Goal: Navigation & Orientation: Find specific page/section

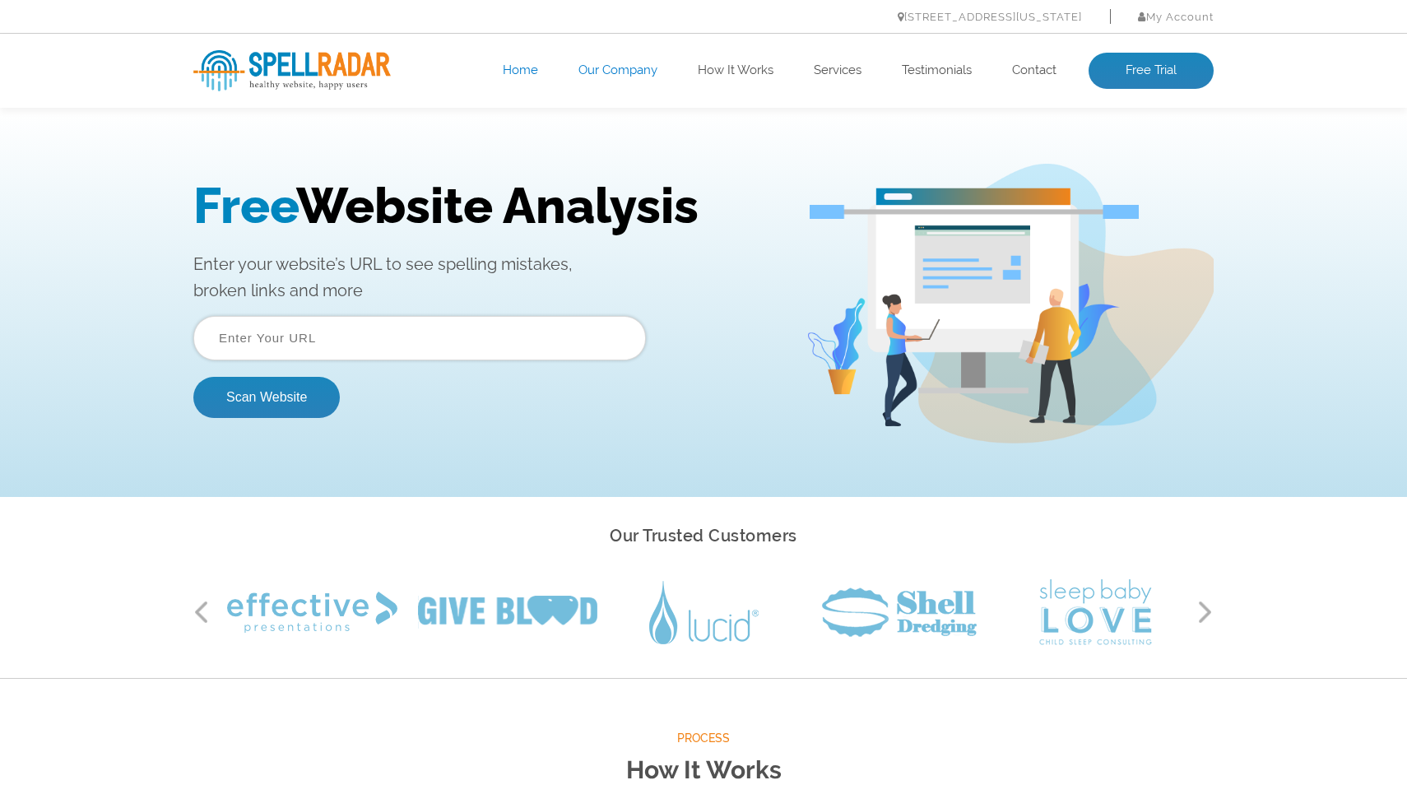
click at [627, 70] on link "Our Company" at bounding box center [617, 71] width 79 height 16
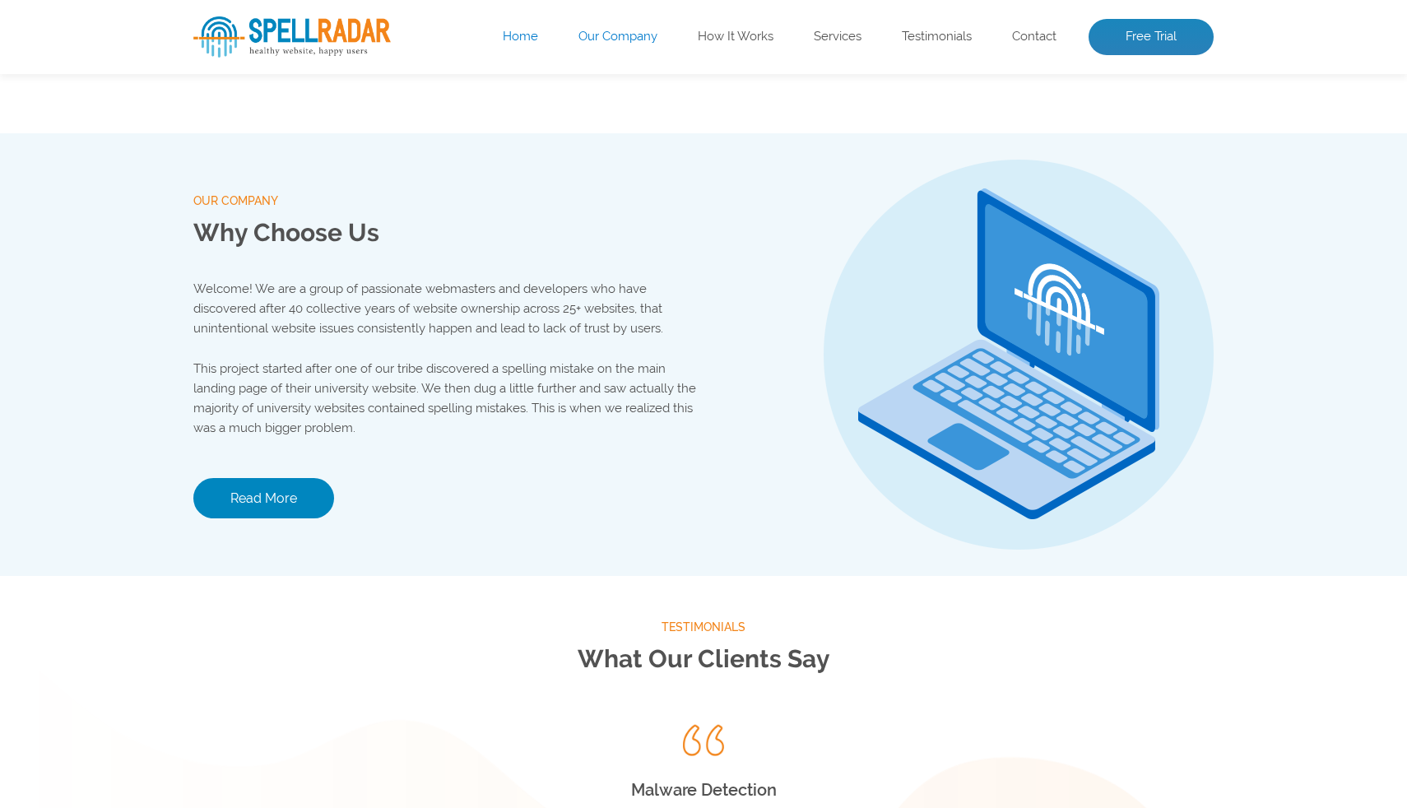
scroll to position [1726, 0]
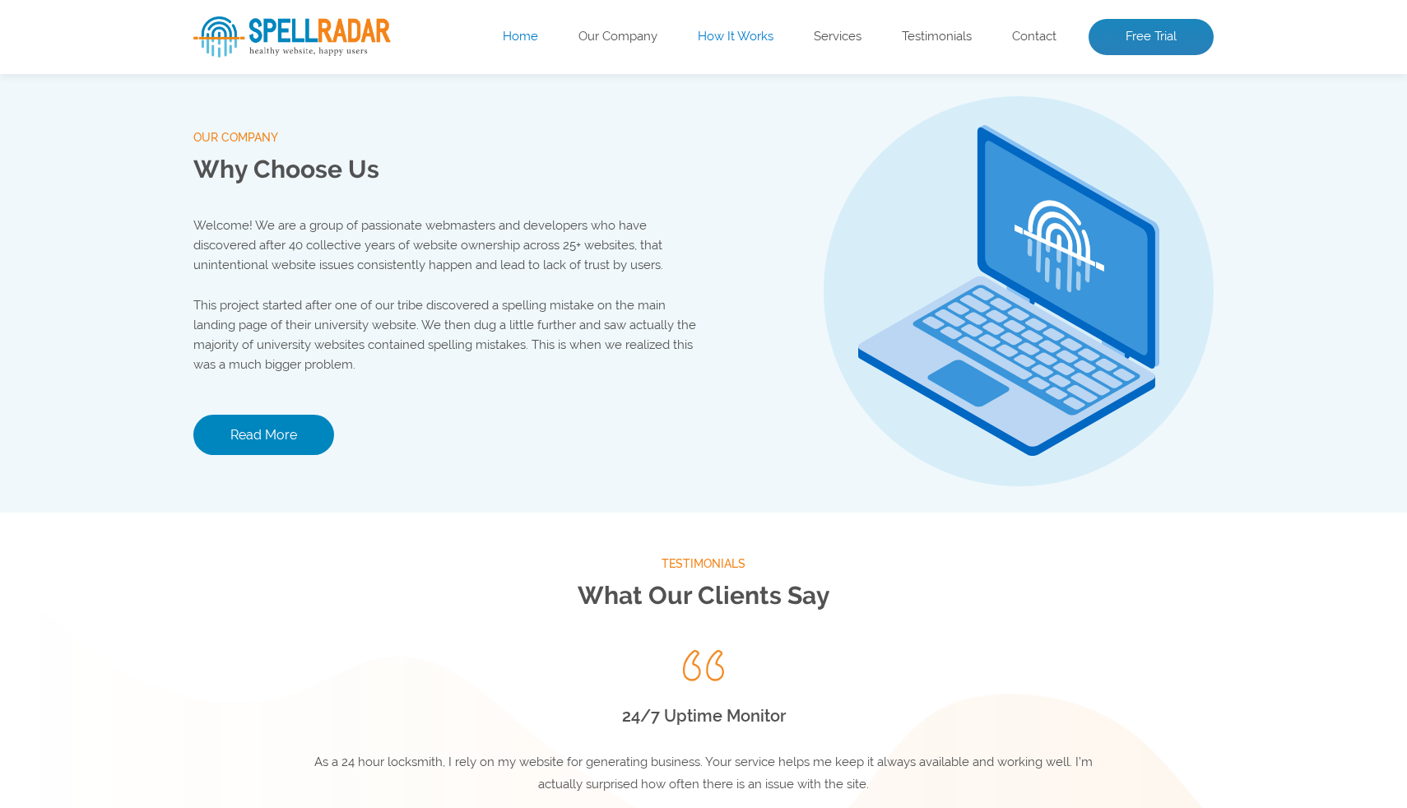
click at [715, 33] on link "How It Works" at bounding box center [736, 37] width 76 height 16
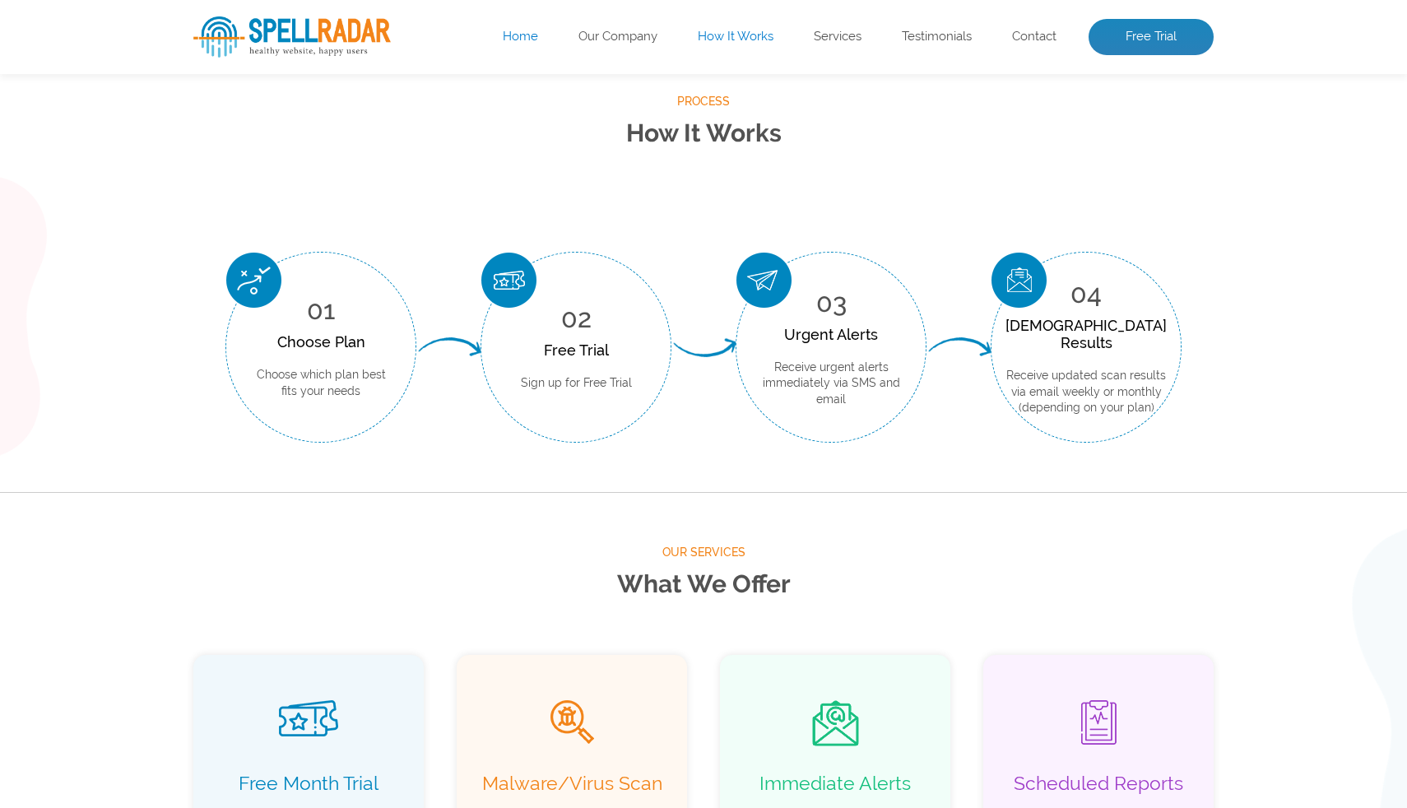
scroll to position [609, 0]
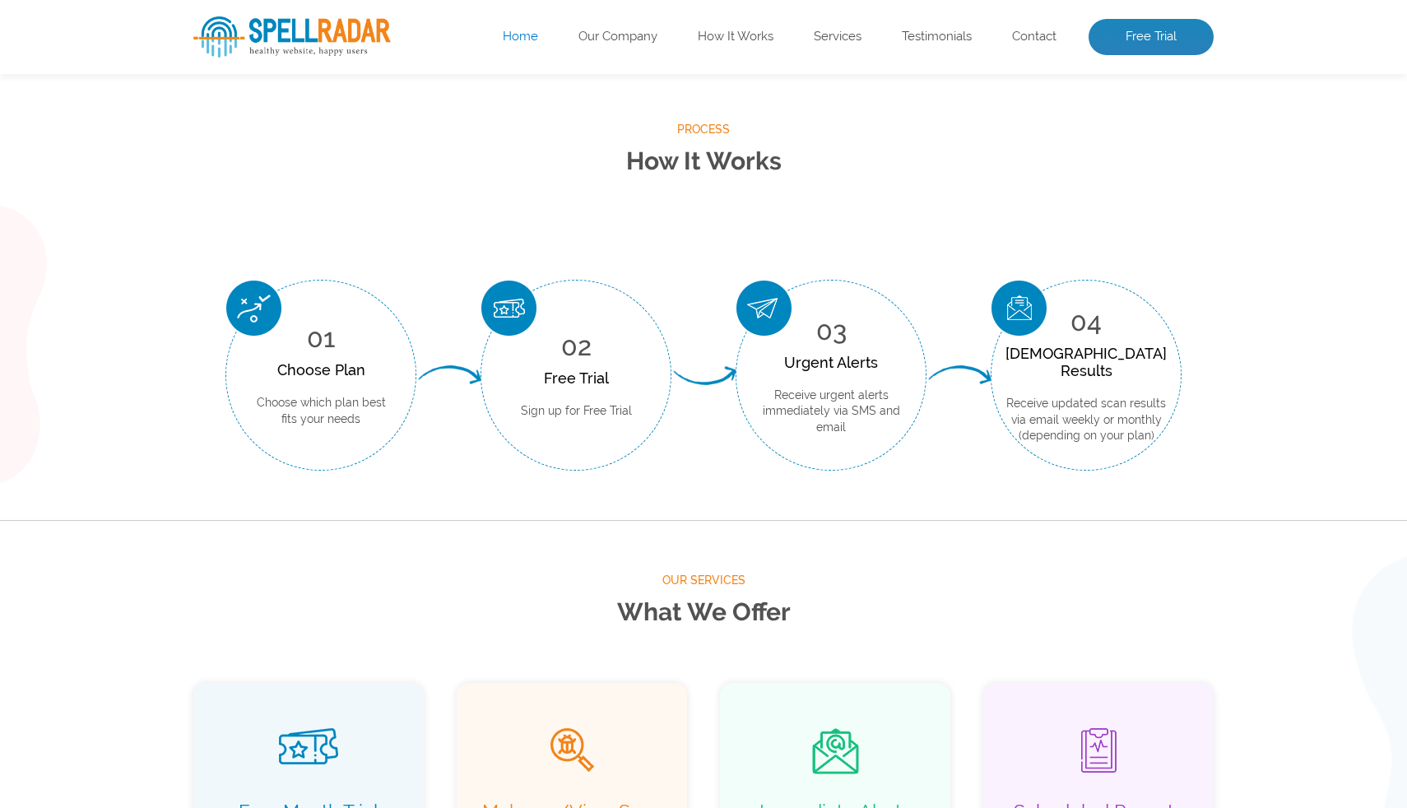
click at [518, 44] on link "Home" at bounding box center [520, 37] width 35 height 16
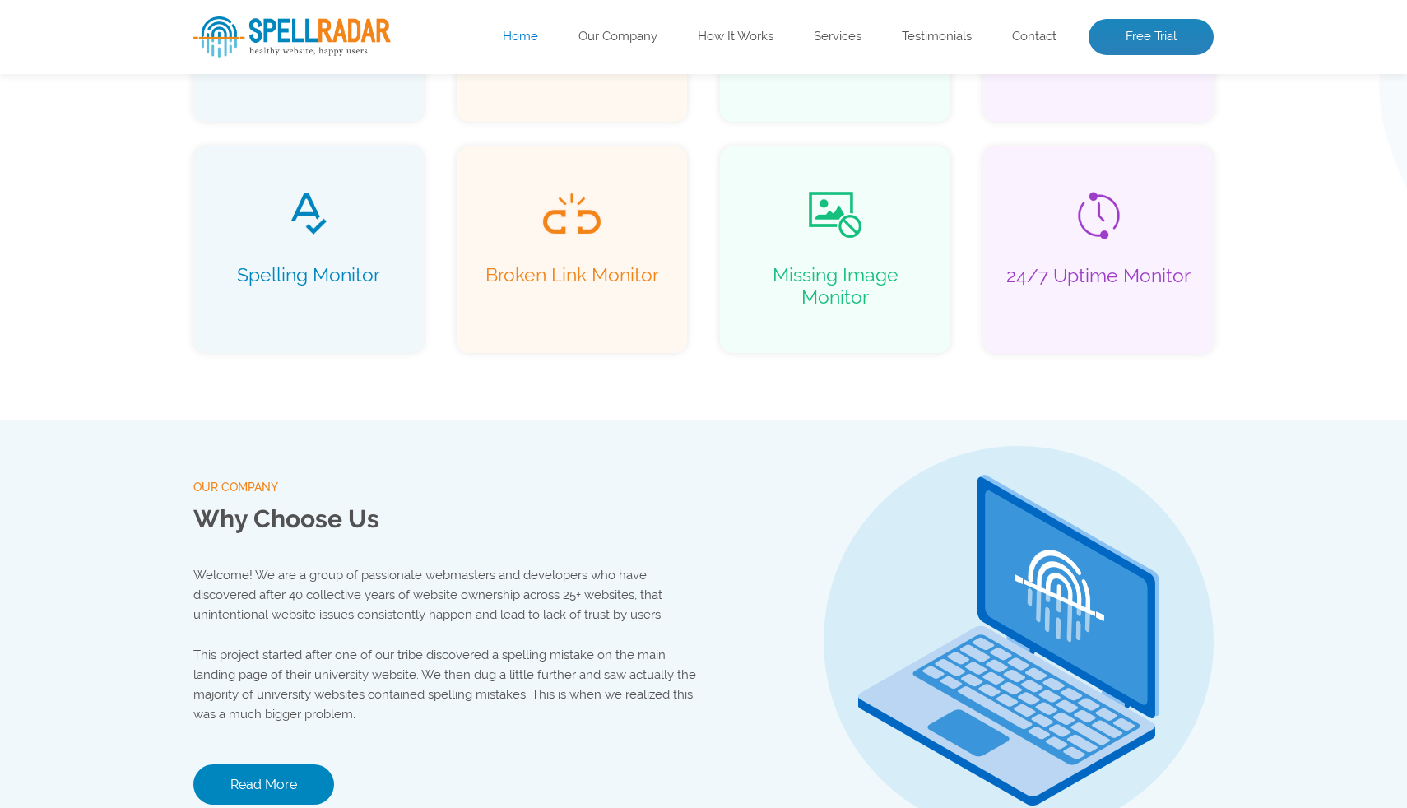
scroll to position [1396, 0]
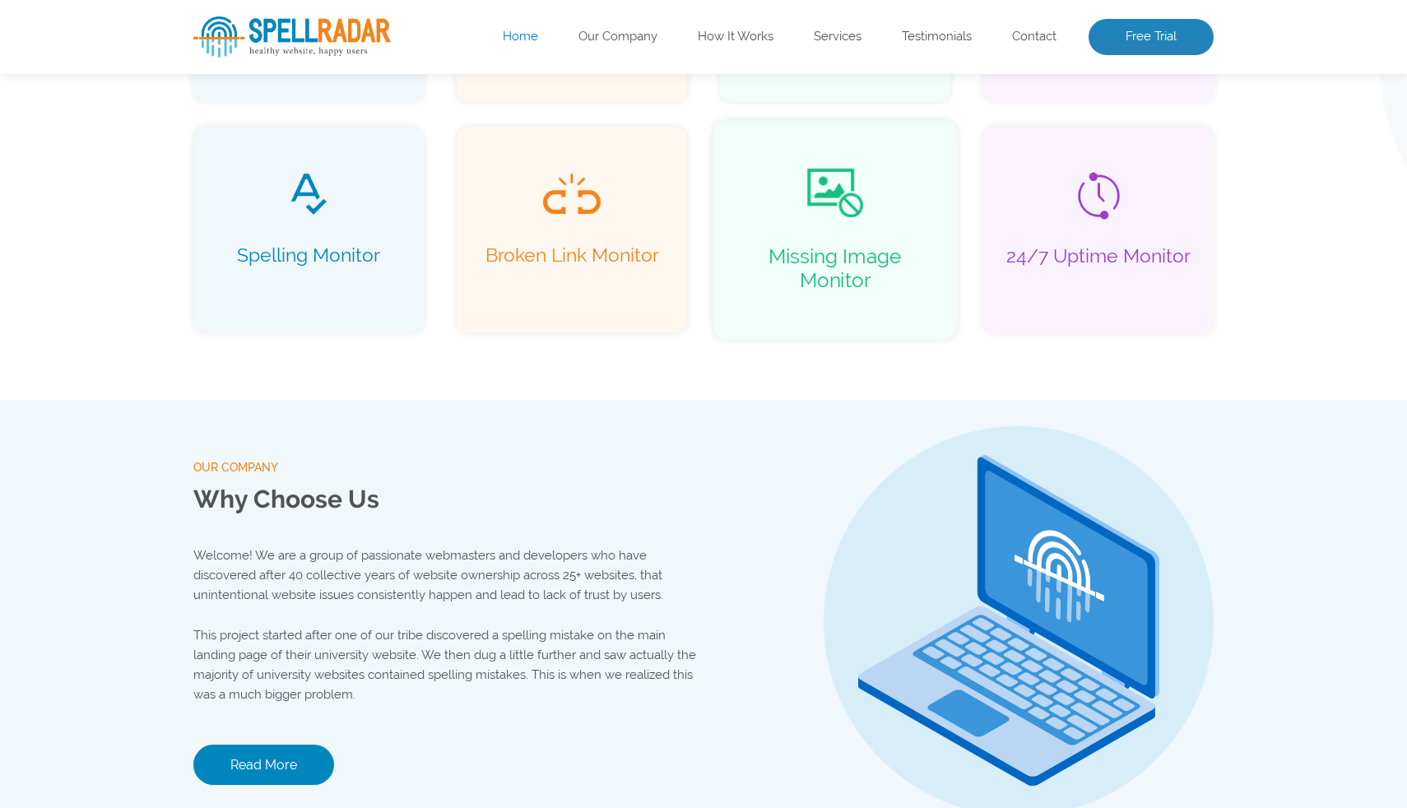
click at [800, 263] on p "Missing Image Monitor" at bounding box center [834, 267] width 209 height 47
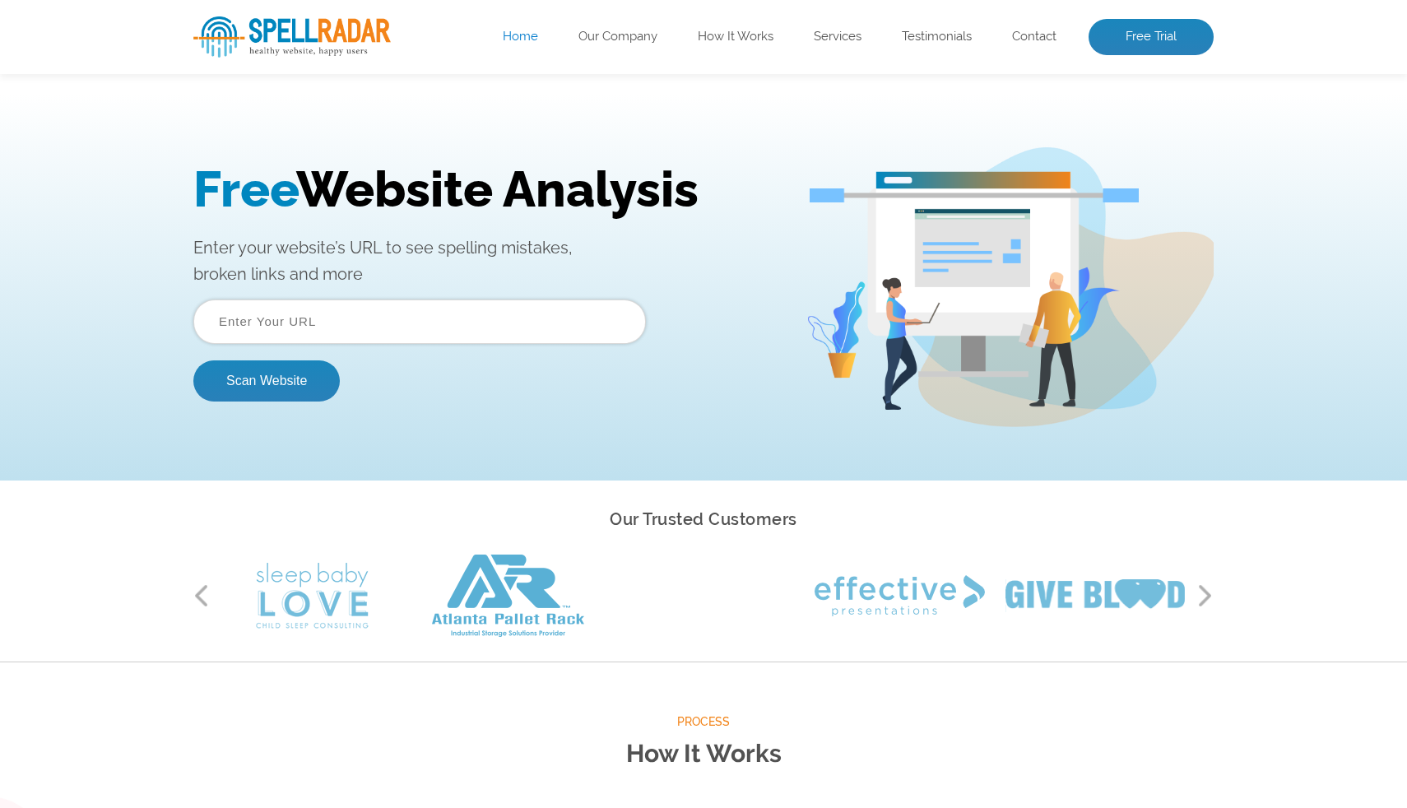
scroll to position [0, 0]
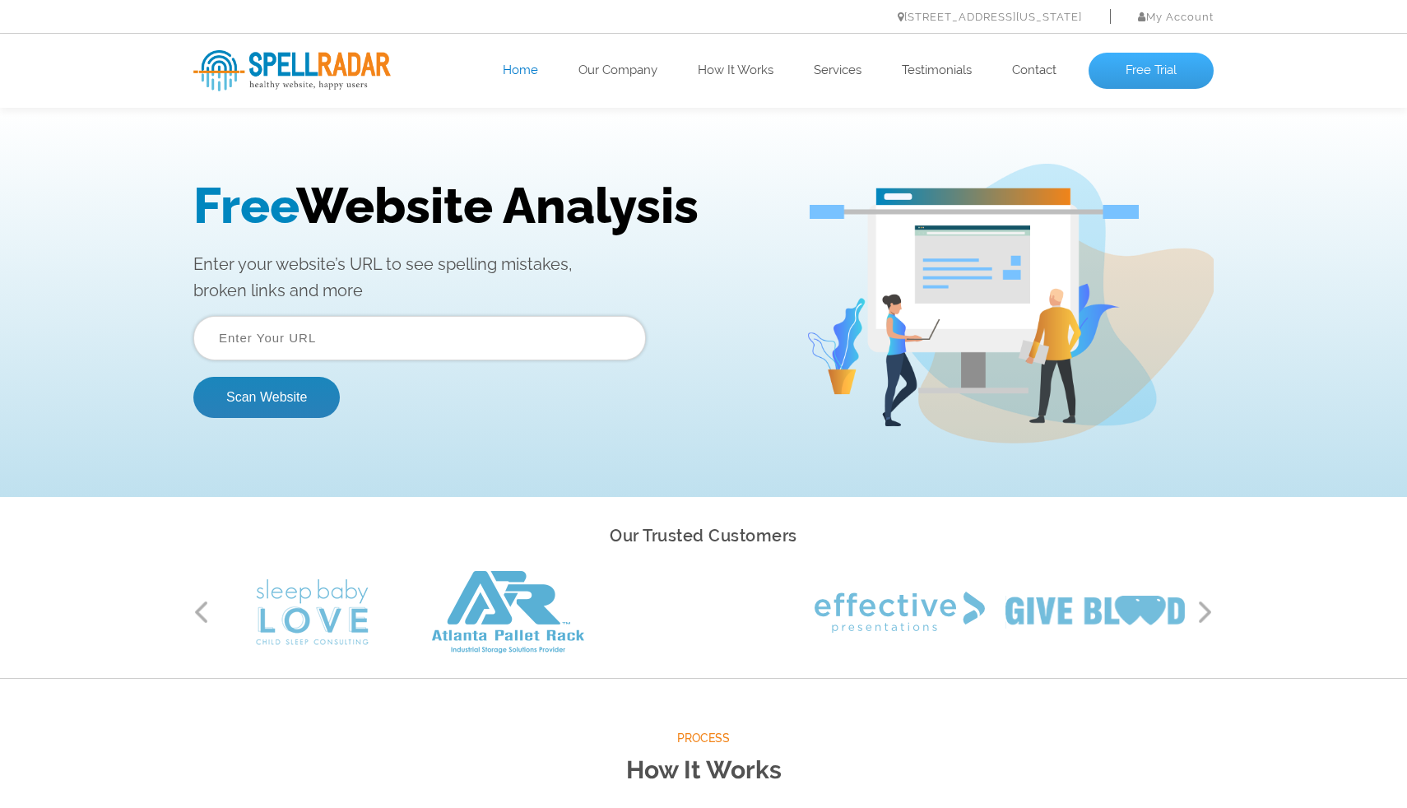
click at [1148, 69] on link "Free Trial" at bounding box center [1150, 71] width 125 height 36
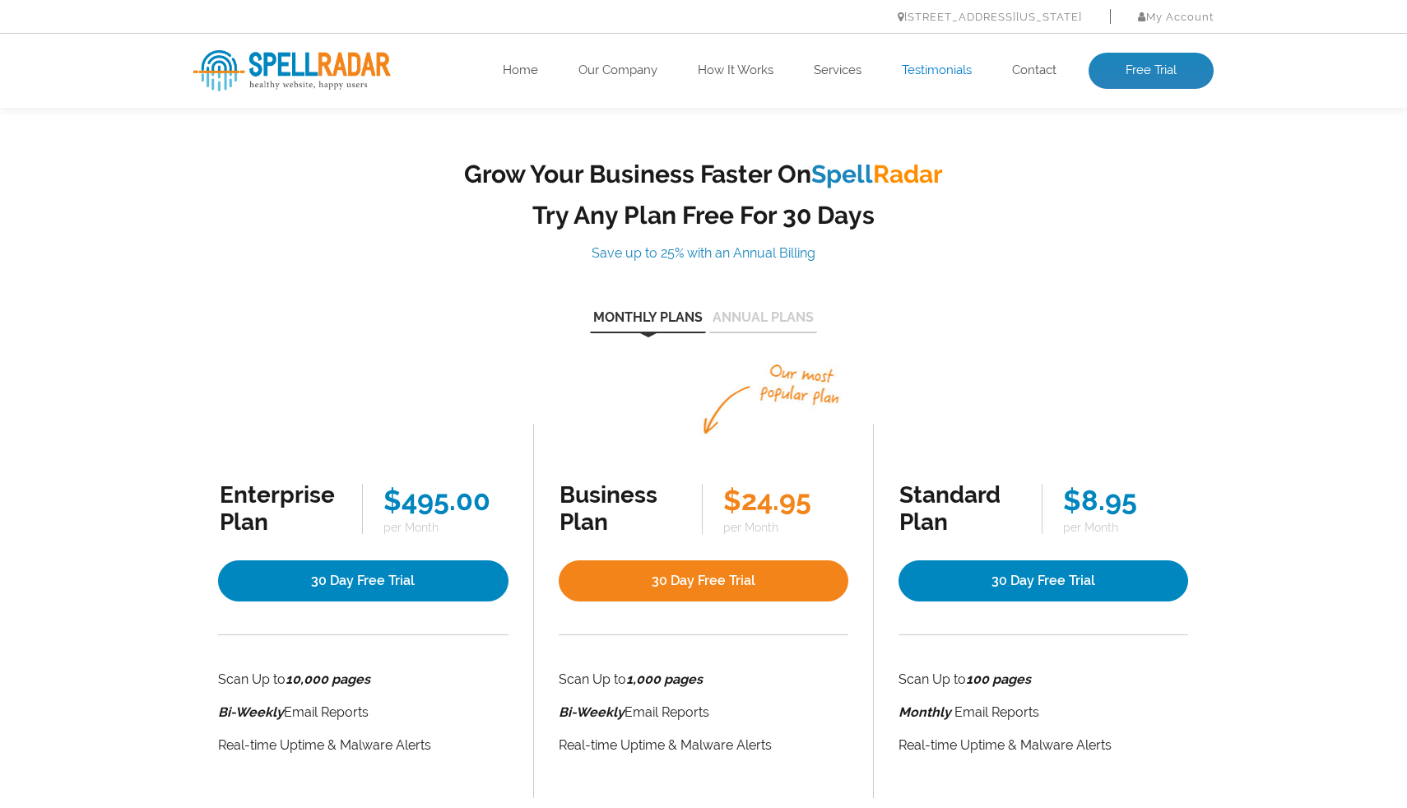
click at [934, 66] on link "Testimonials" at bounding box center [937, 71] width 70 height 16
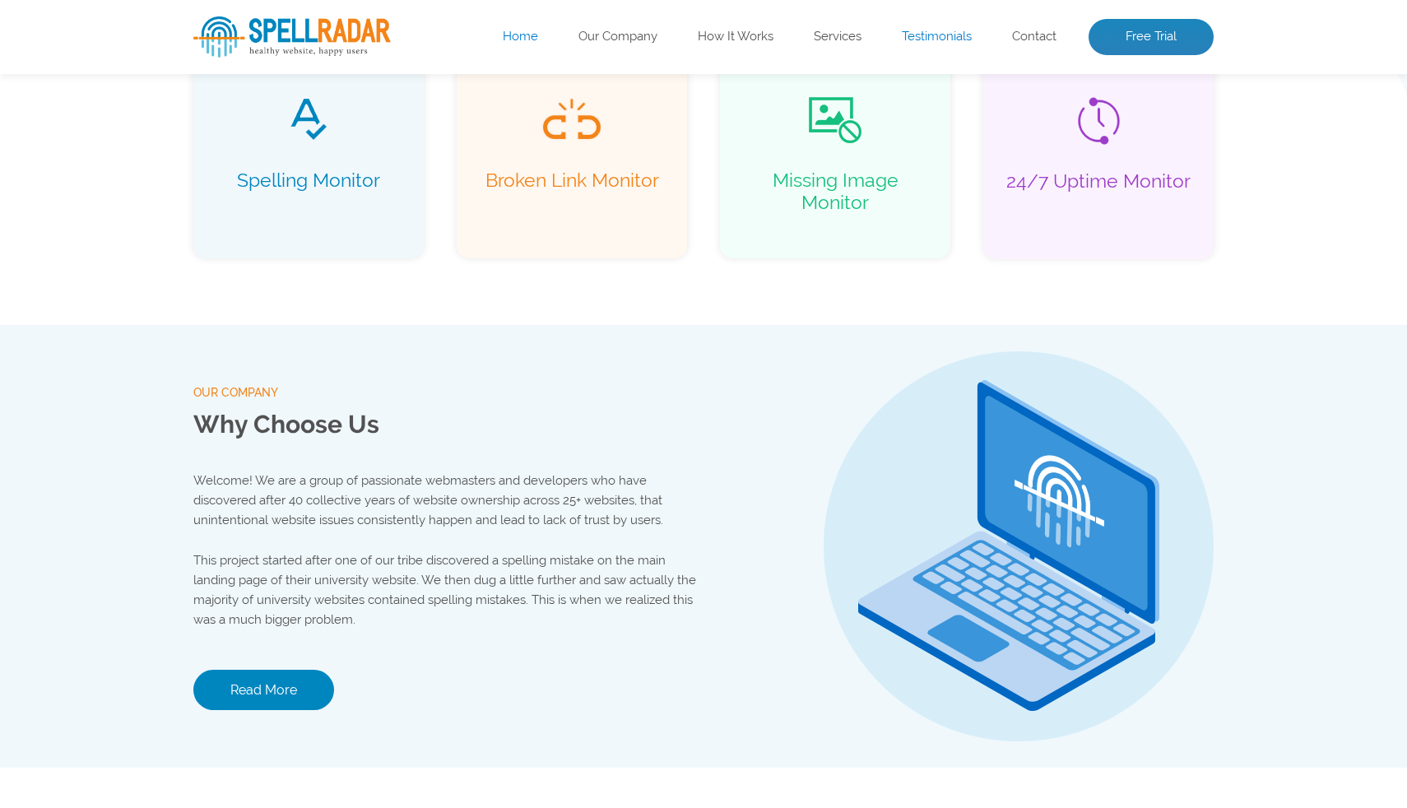
scroll to position [2124, 0]
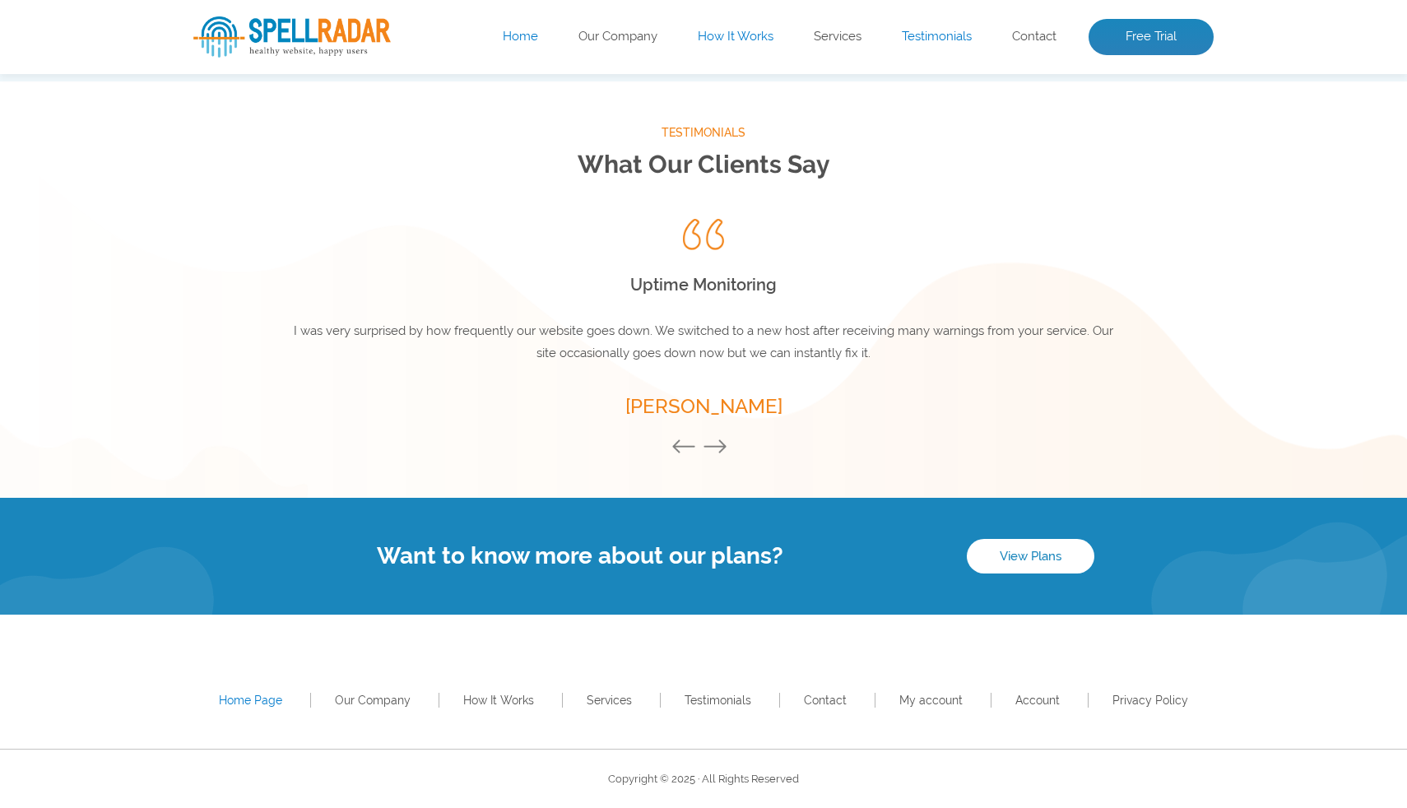
click at [741, 38] on link "How It Works" at bounding box center [736, 37] width 76 height 16
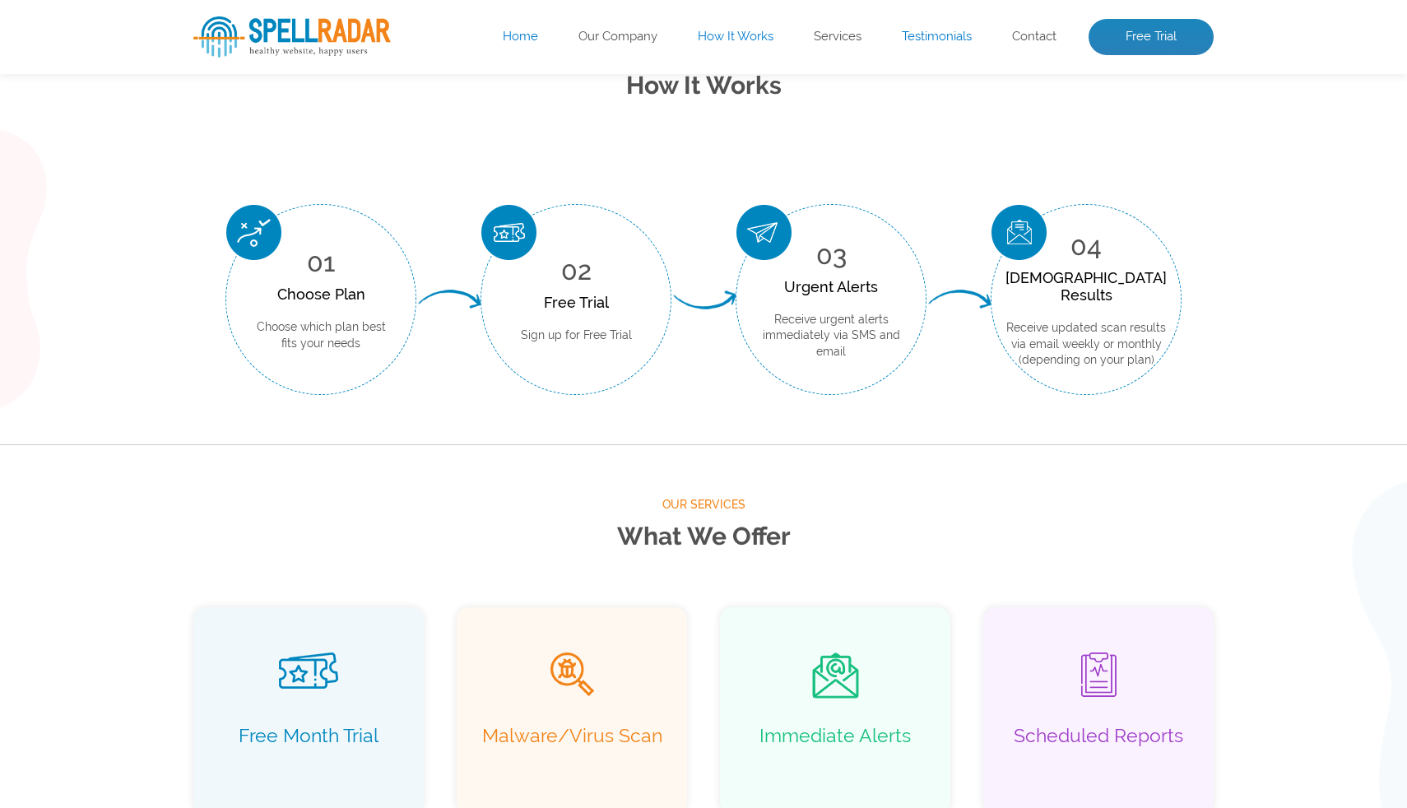
scroll to position [609, 0]
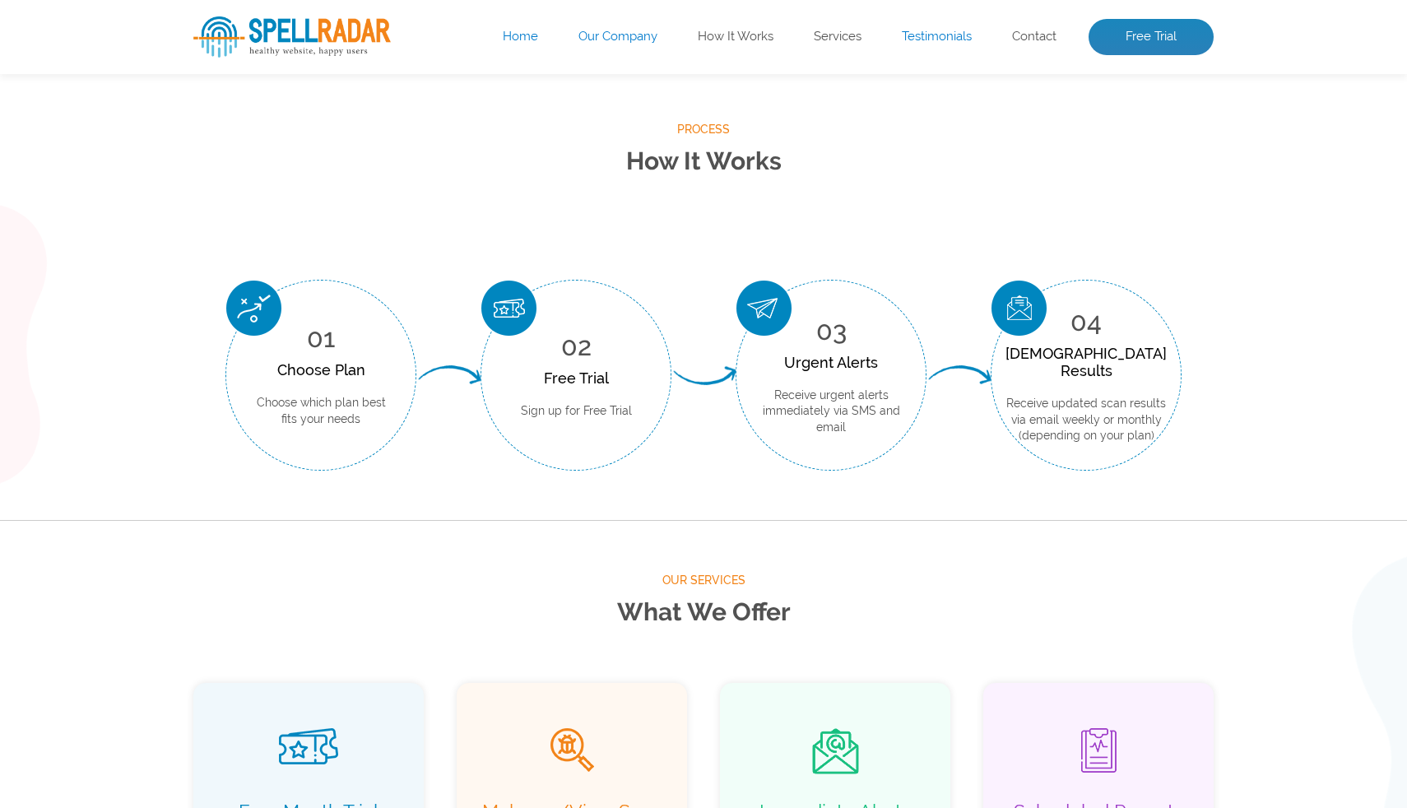
click at [628, 38] on link "Our Company" at bounding box center [617, 37] width 79 height 16
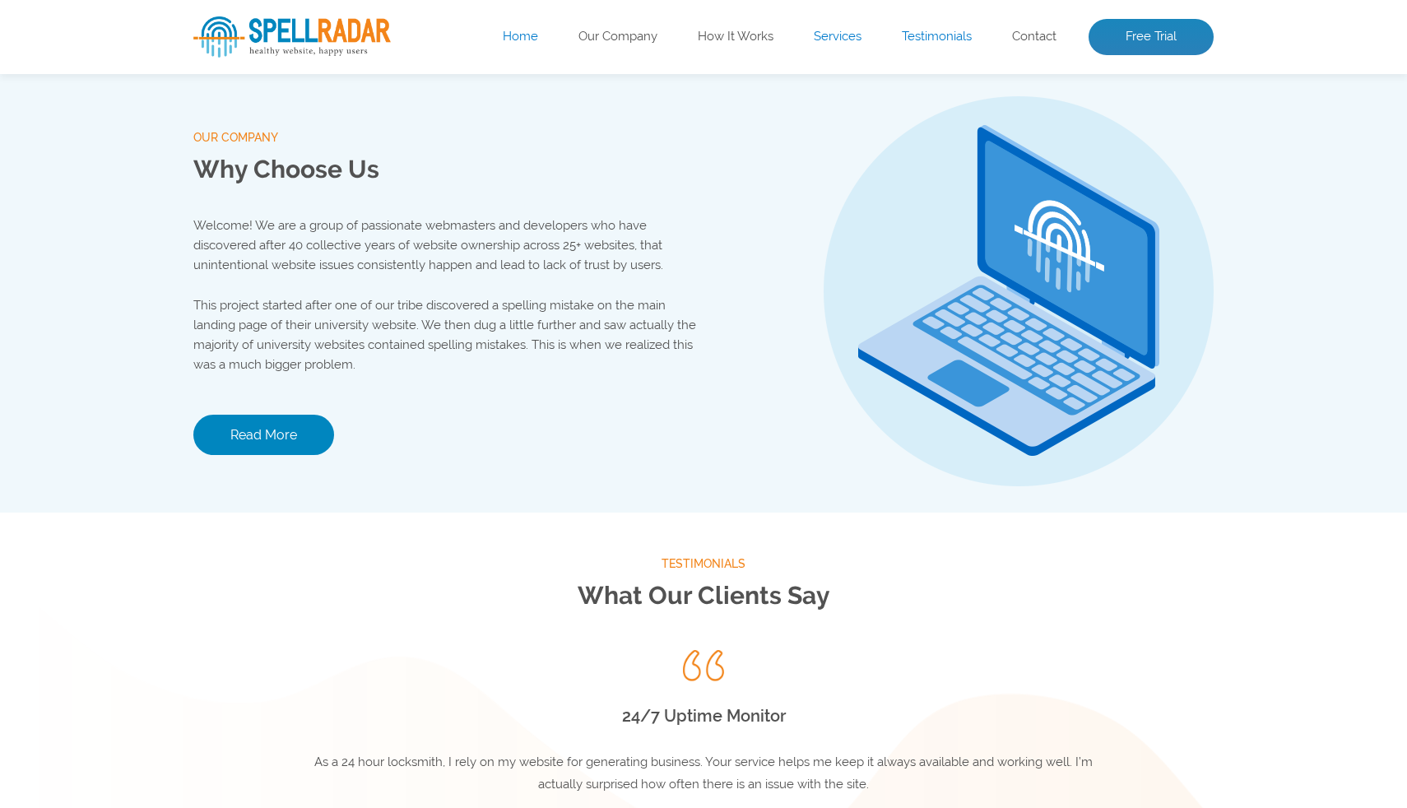
click at [841, 32] on link "Services" at bounding box center [837, 37] width 48 height 16
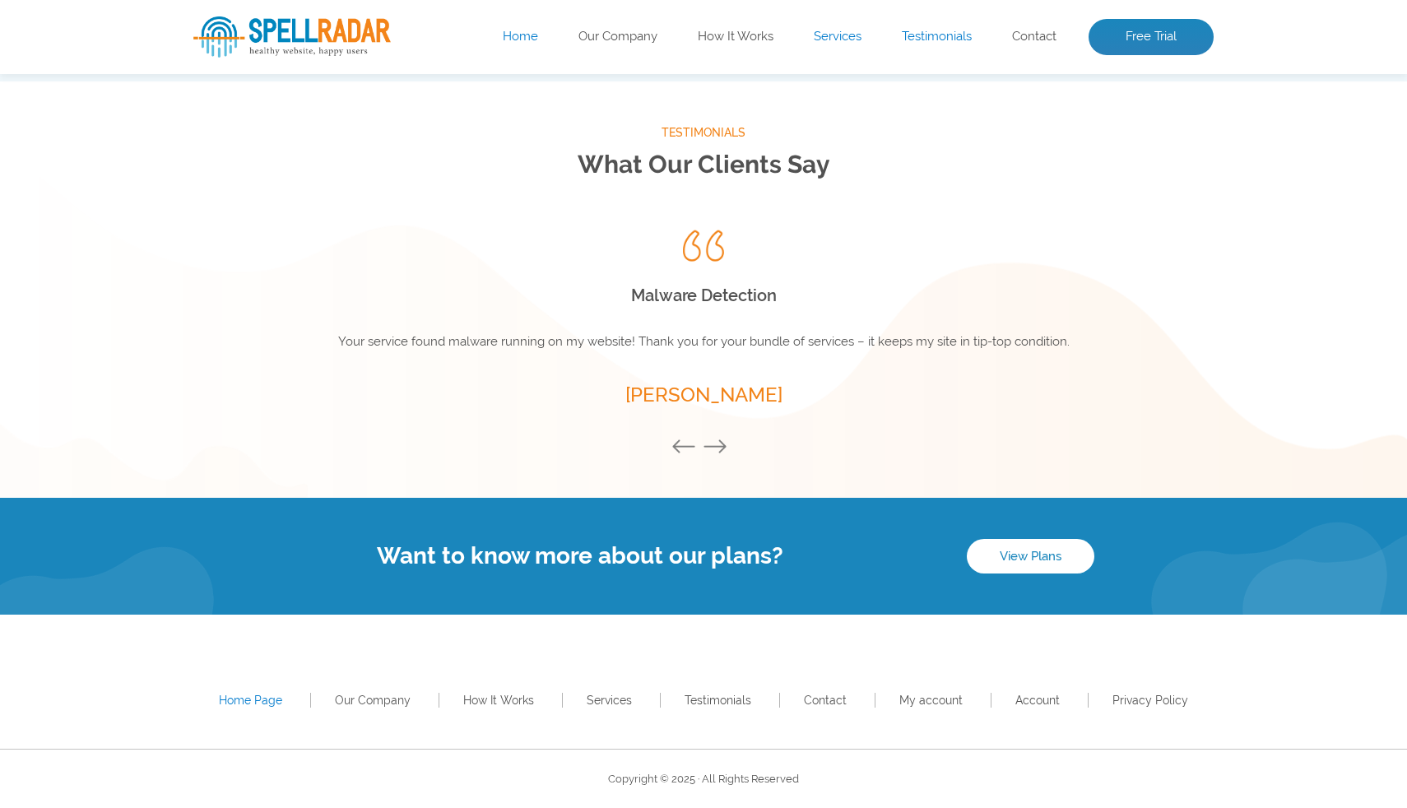
scroll to position [2154, 0]
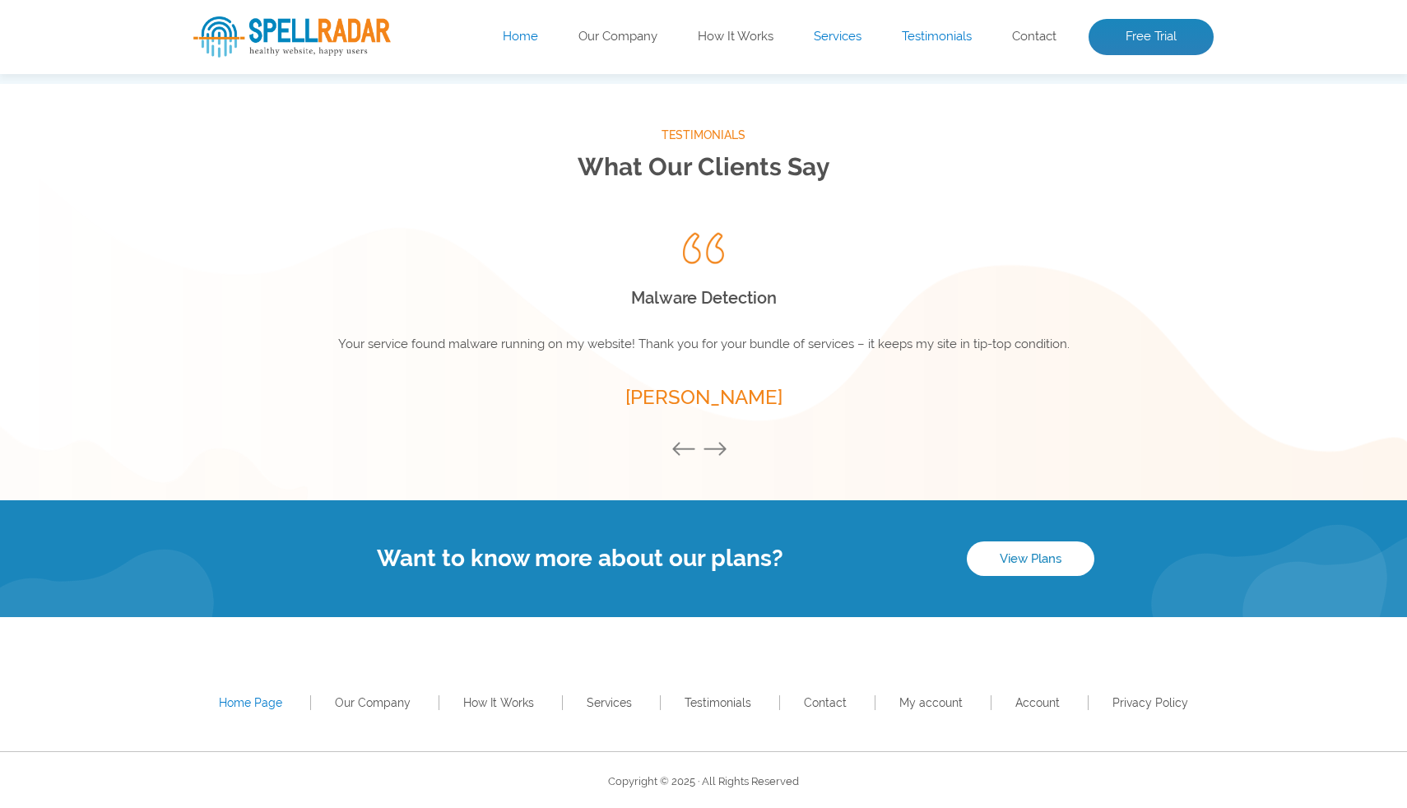
click at [820, 39] on link "Services" at bounding box center [837, 37] width 48 height 16
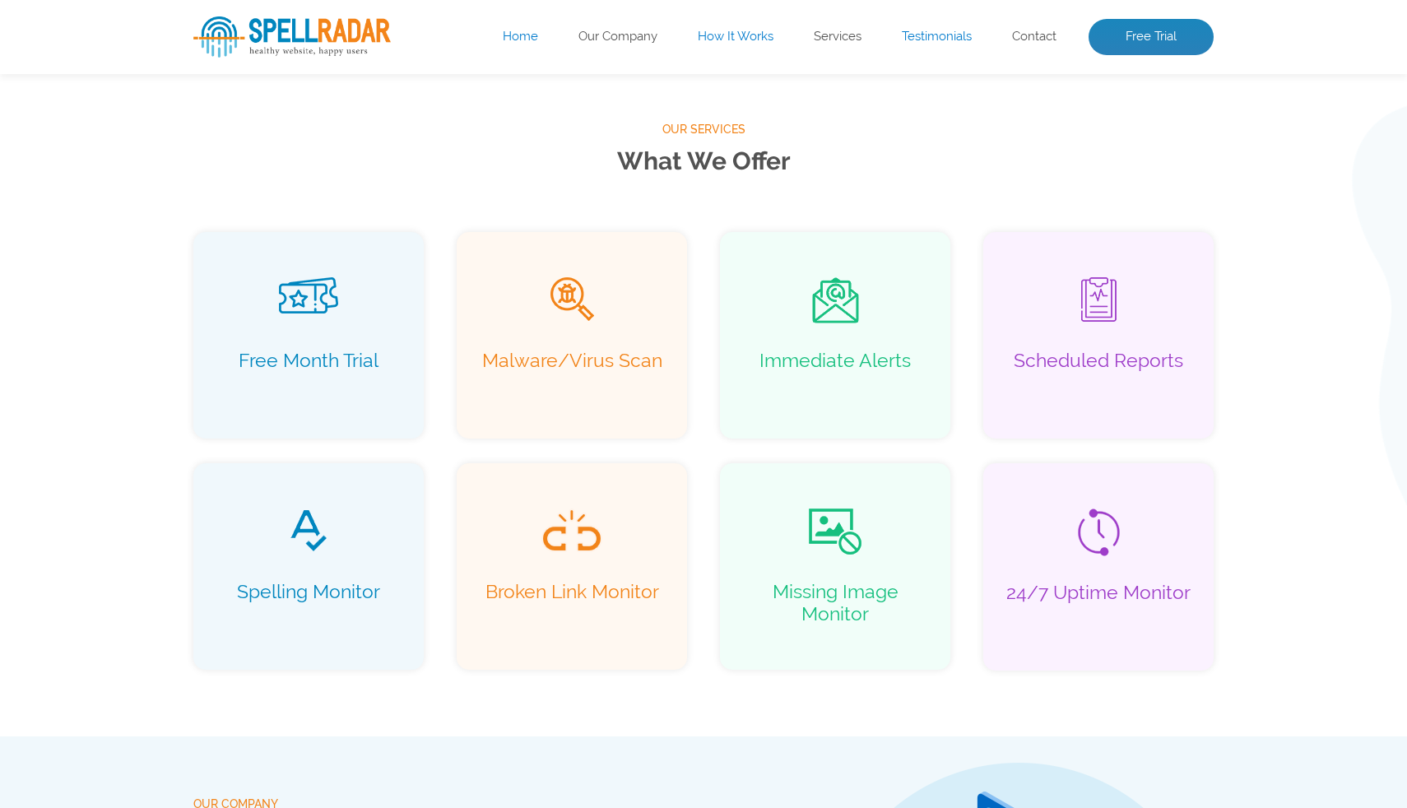
click at [721, 36] on link "How It Works" at bounding box center [736, 37] width 76 height 16
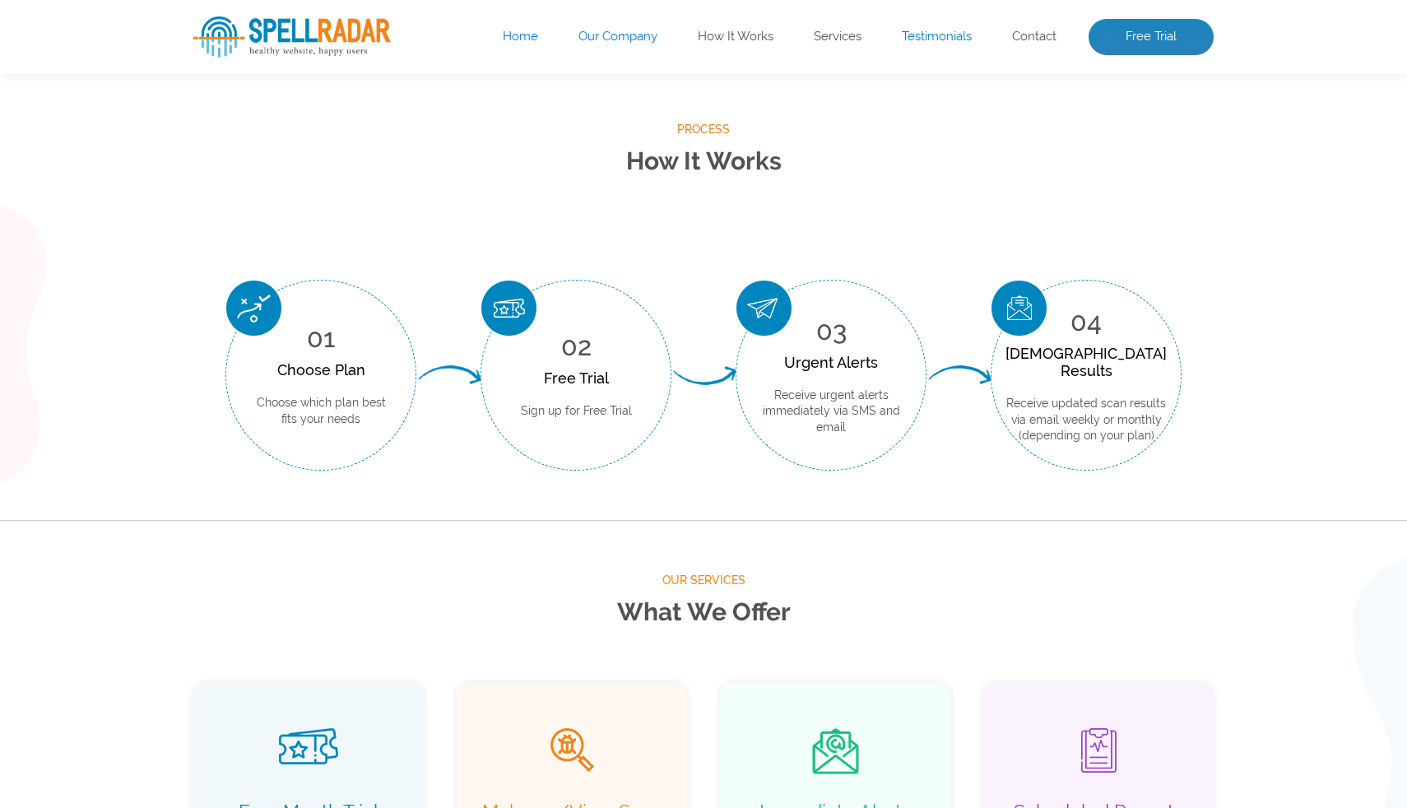
click at [635, 30] on link "Our Company" at bounding box center [617, 37] width 79 height 16
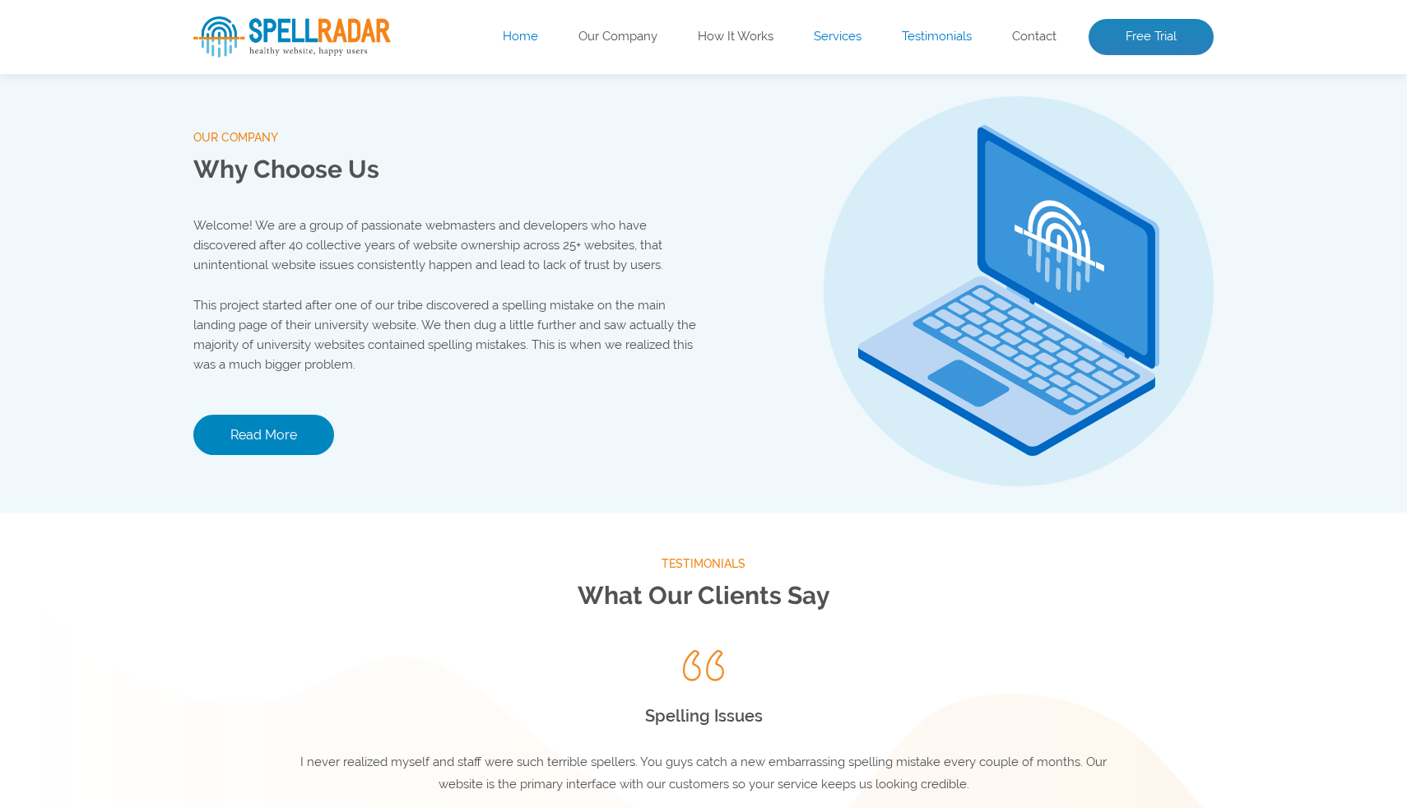
click at [827, 36] on link "Services" at bounding box center [837, 37] width 48 height 16
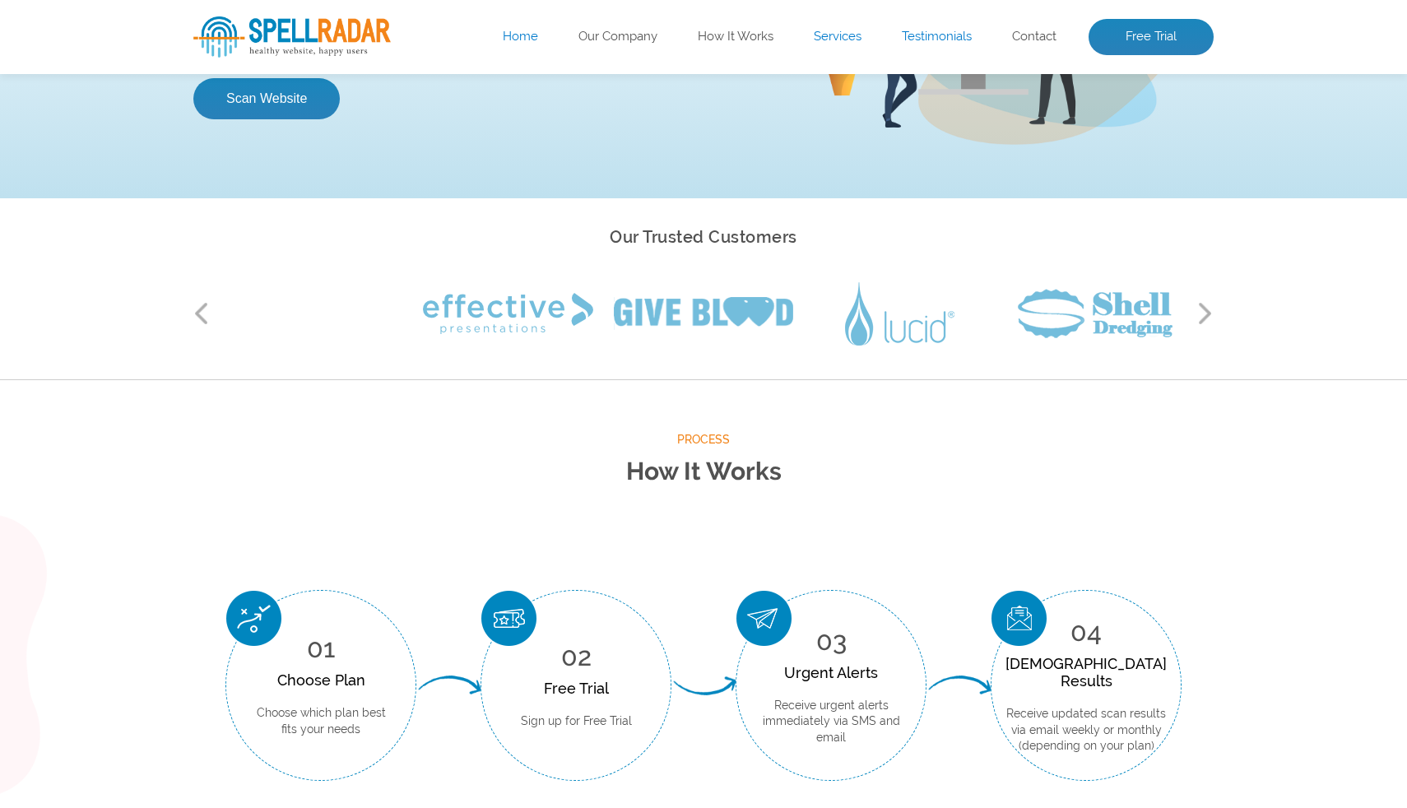
scroll to position [280, 0]
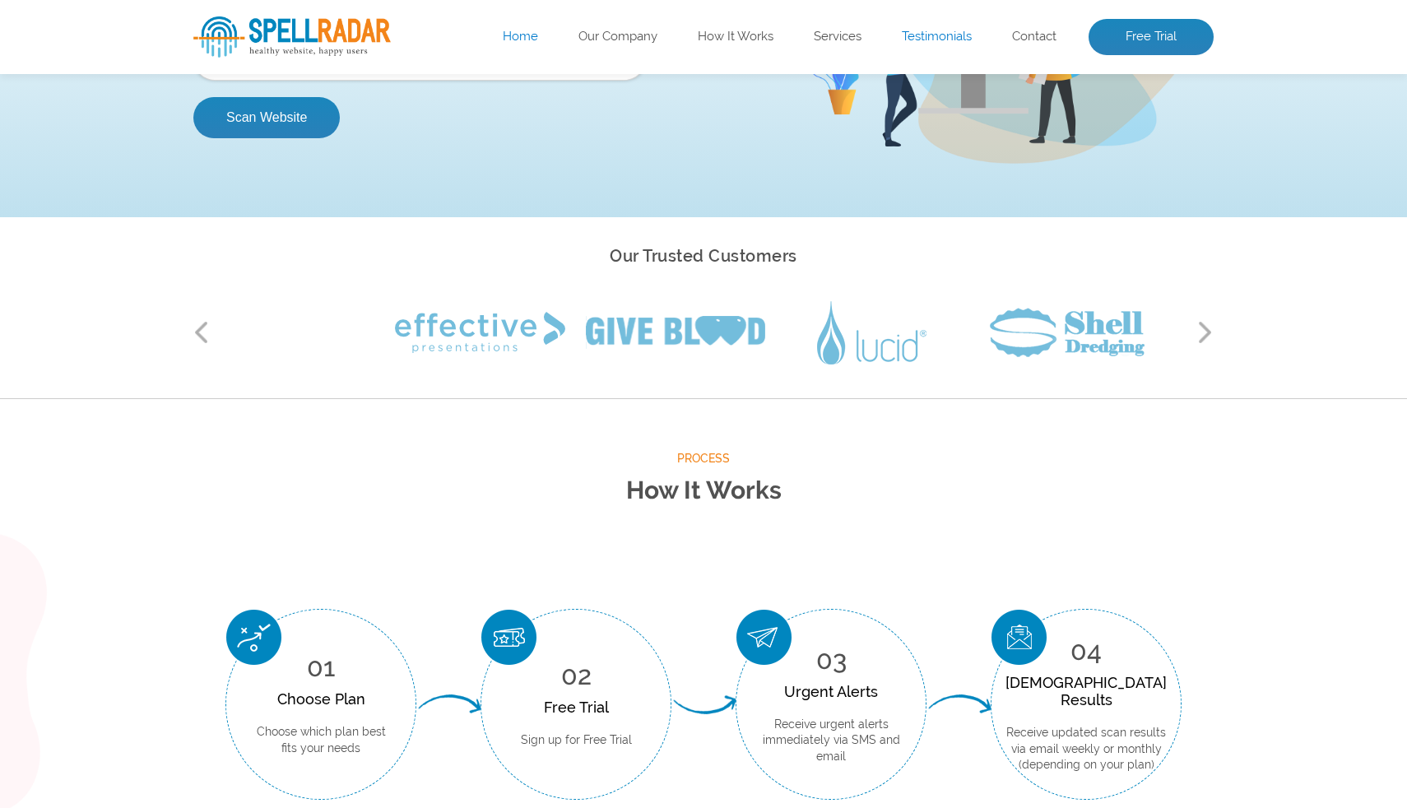
drag, startPoint x: 665, startPoint y: 319, endPoint x: 359, endPoint y: 335, distance: 306.4
click at [586, 335] on img at bounding box center [675, 332] width 179 height 33
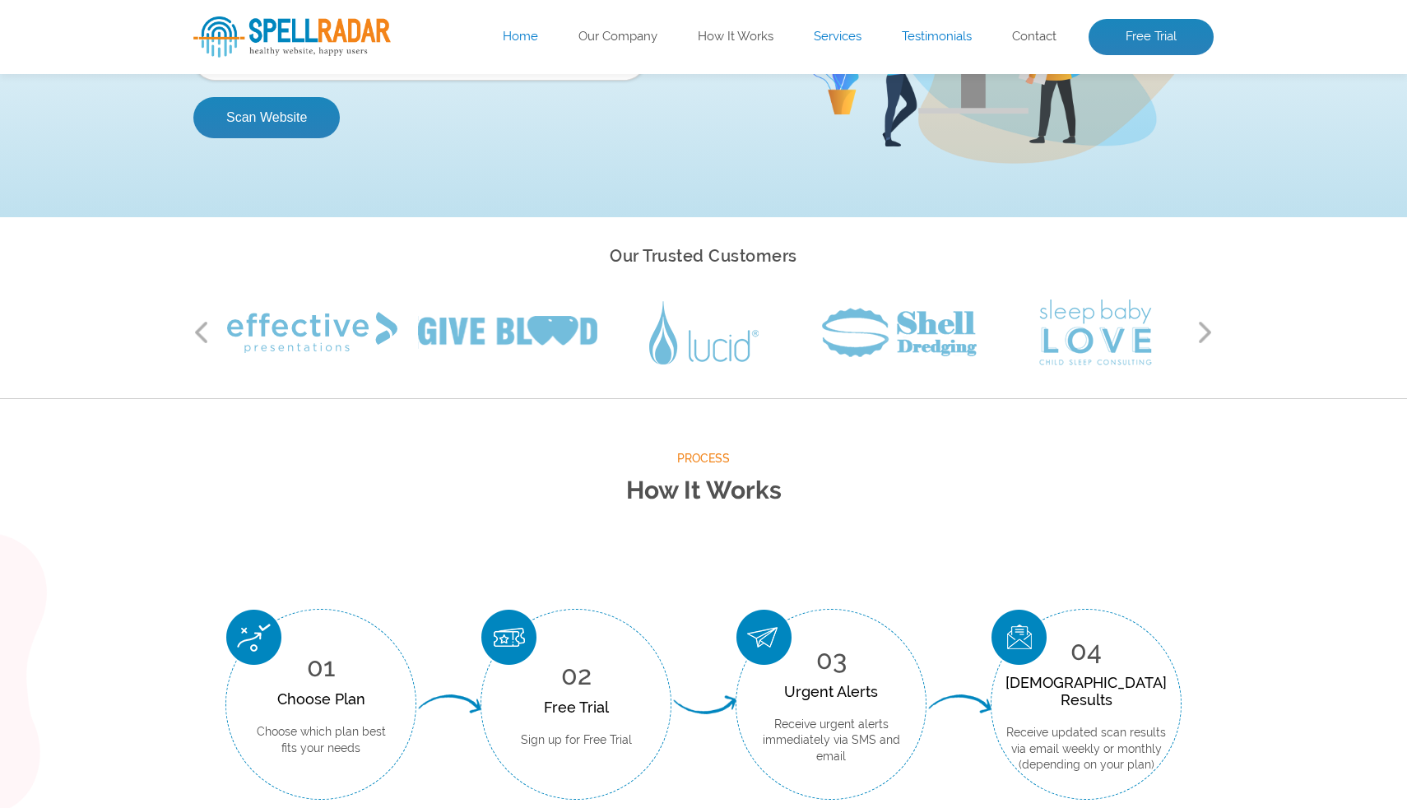
click at [851, 31] on link "Services" at bounding box center [837, 37] width 48 height 16
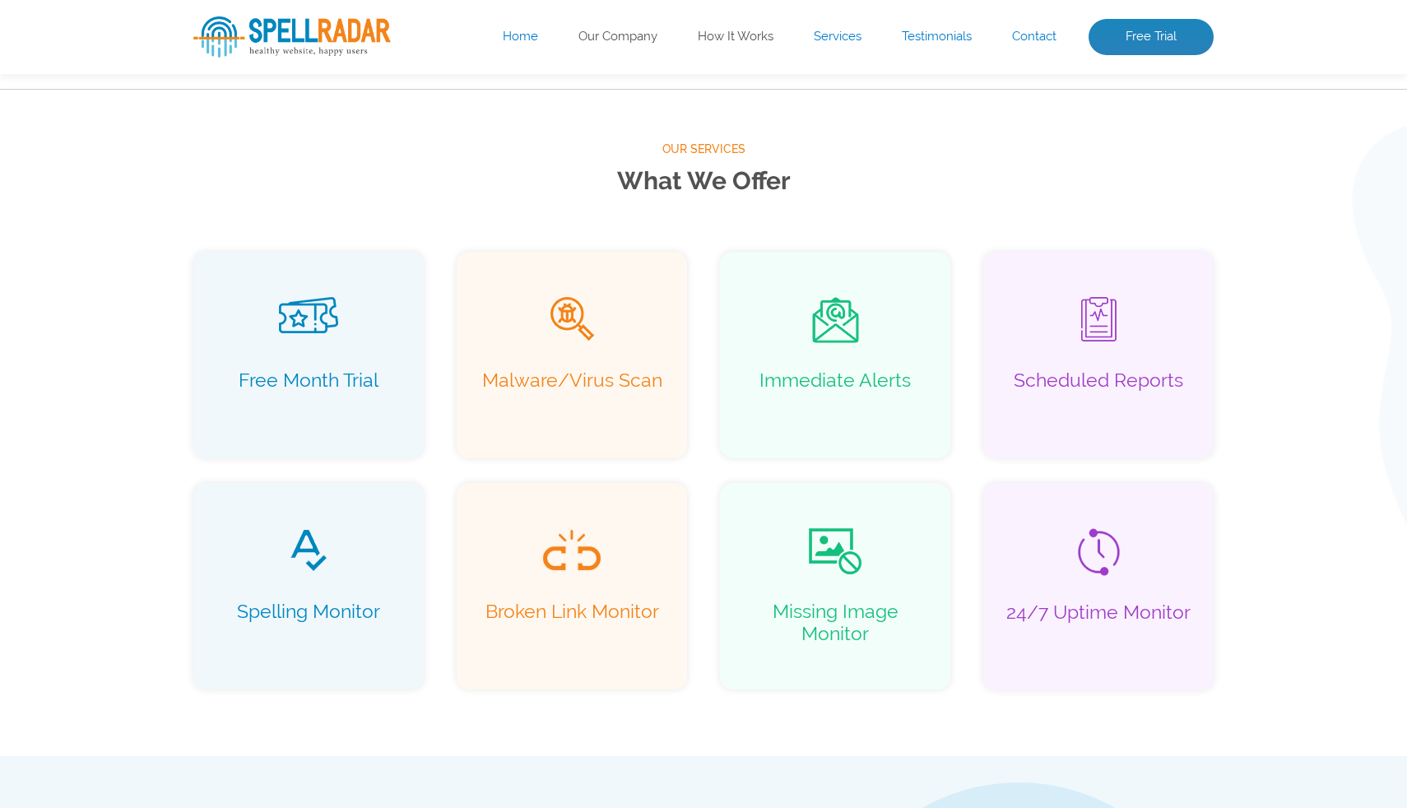
scroll to position [1059, 0]
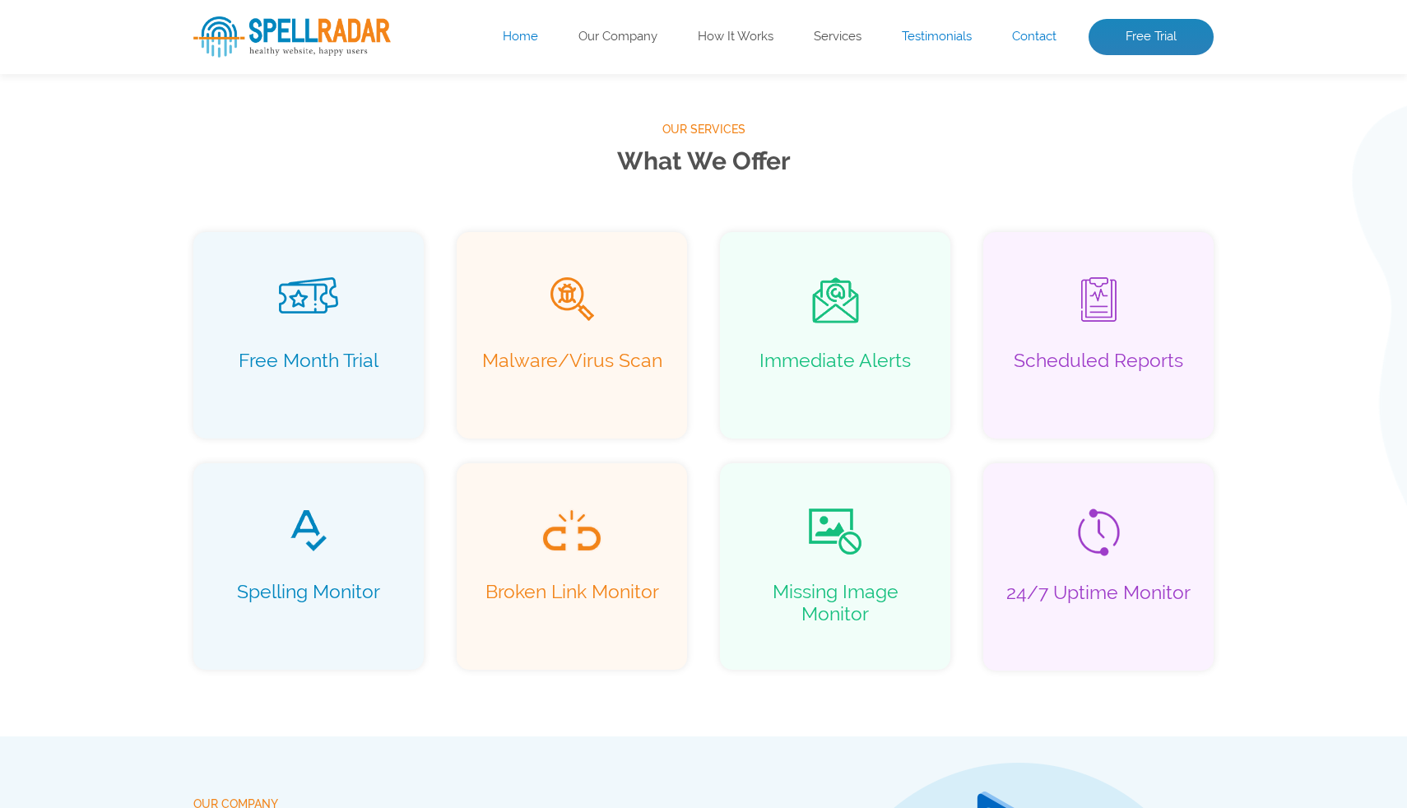
click at [1033, 44] on link "Contact" at bounding box center [1034, 37] width 44 height 16
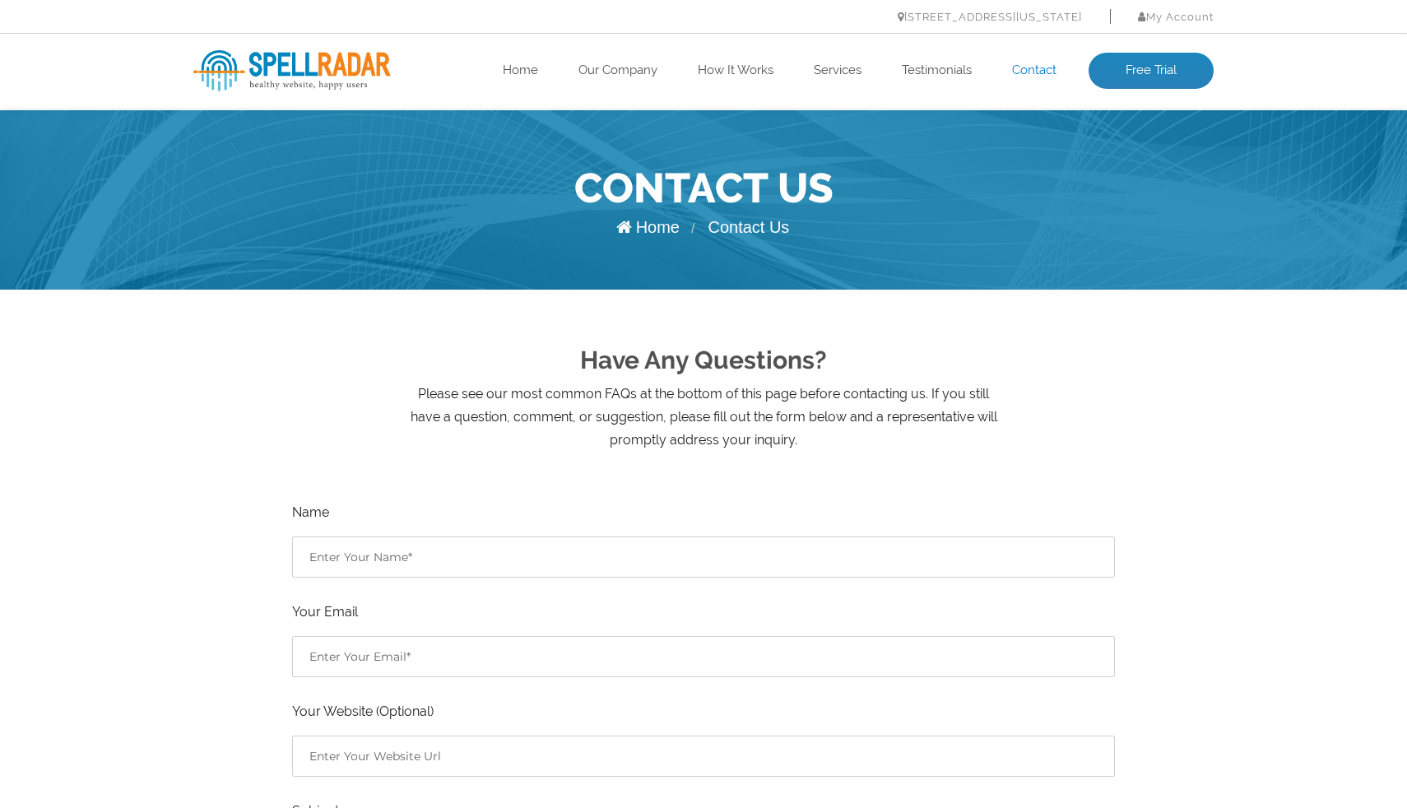
click at [376, 76] on img at bounding box center [291, 70] width 197 height 41
